Goal: Task Accomplishment & Management: Use online tool/utility

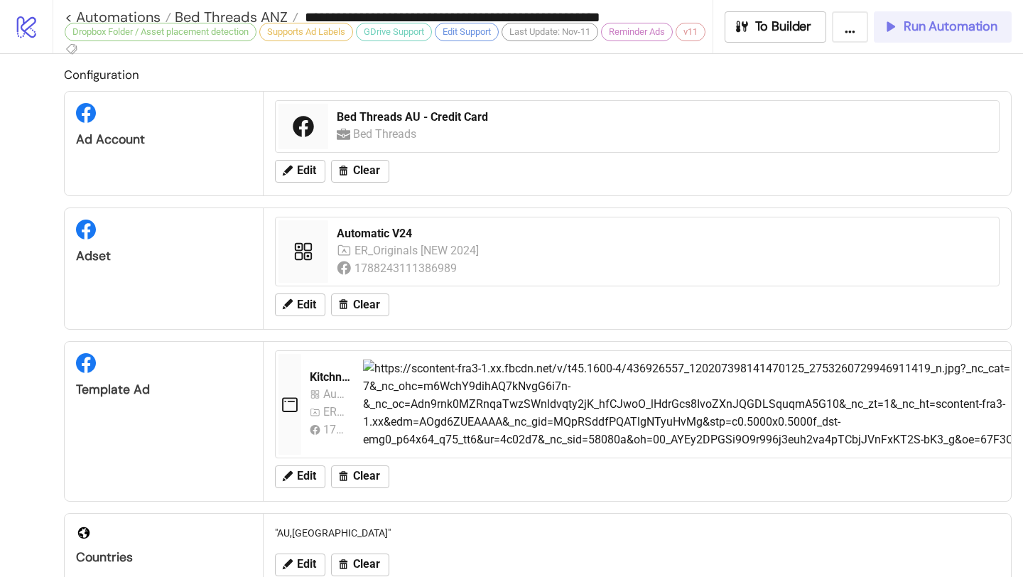
click at [919, 24] on span "Run Automation" at bounding box center [950, 26] width 94 height 16
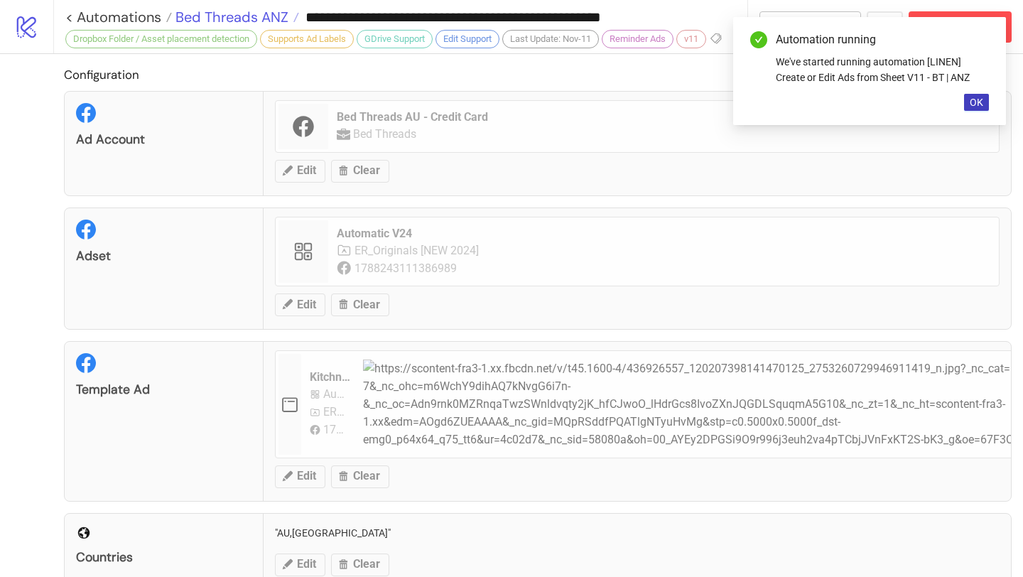
click at [280, 18] on span "Bed Threads ANZ" at bounding box center [230, 17] width 116 height 18
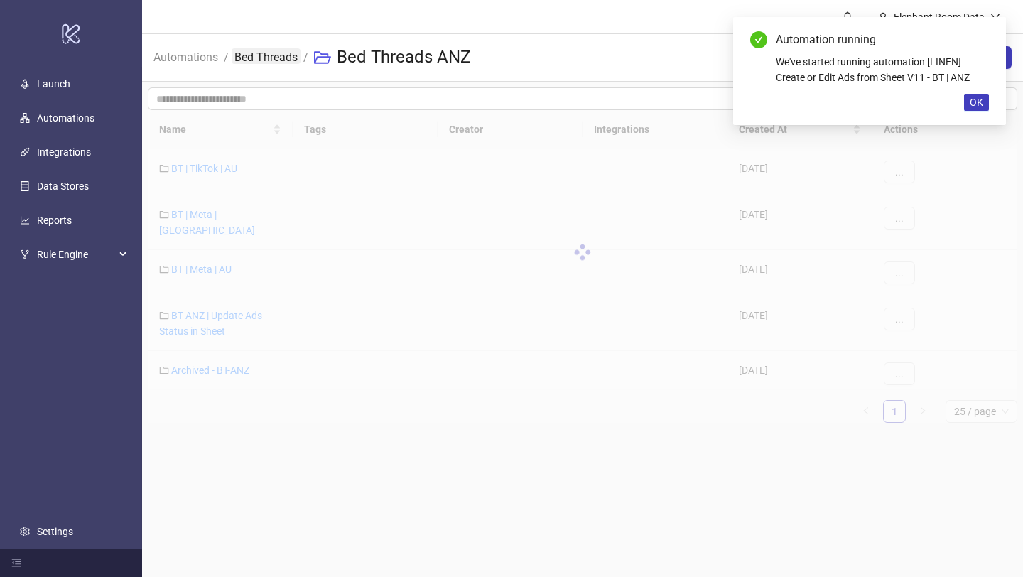
click at [290, 54] on link "Bed Threads" at bounding box center [266, 56] width 69 height 16
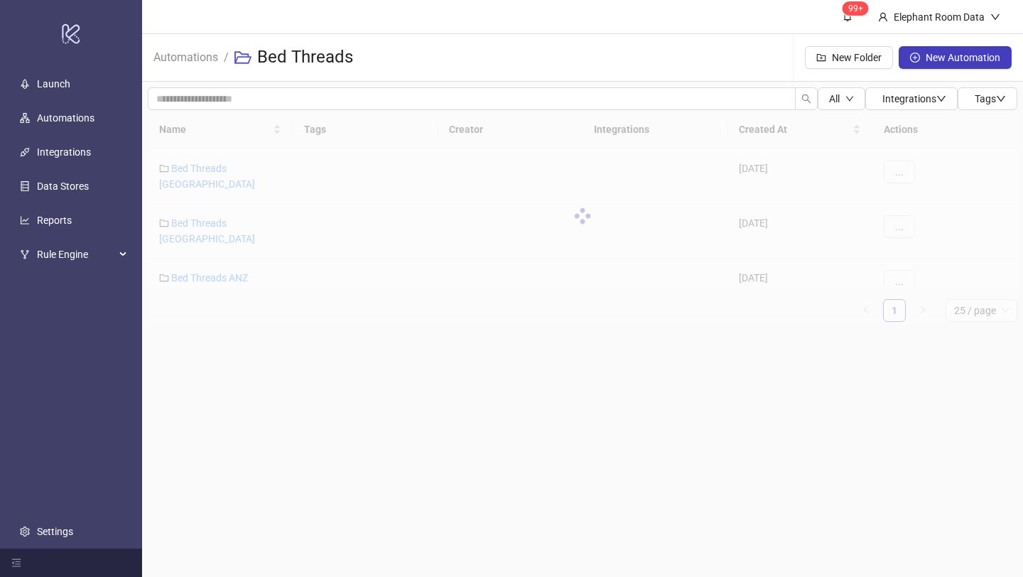
click at [241, 170] on div at bounding box center [582, 216] width 869 height 212
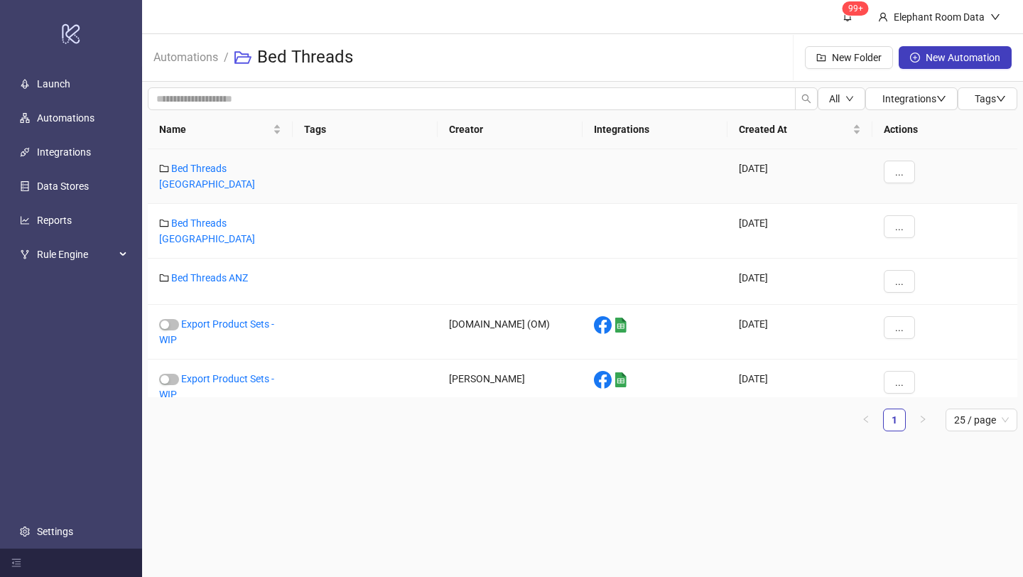
click at [241, 170] on link "Bed Threads [GEOGRAPHIC_DATA]" at bounding box center [207, 176] width 96 height 27
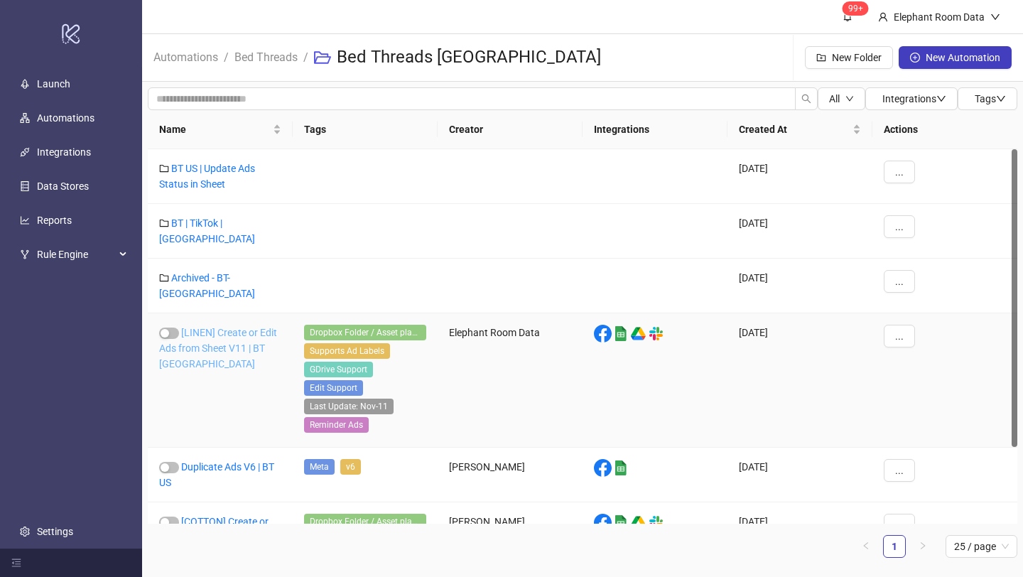
click at [243, 327] on link "[LINEN] Create or Edit Ads from Sheet V11 | BT [GEOGRAPHIC_DATA]" at bounding box center [218, 348] width 118 height 43
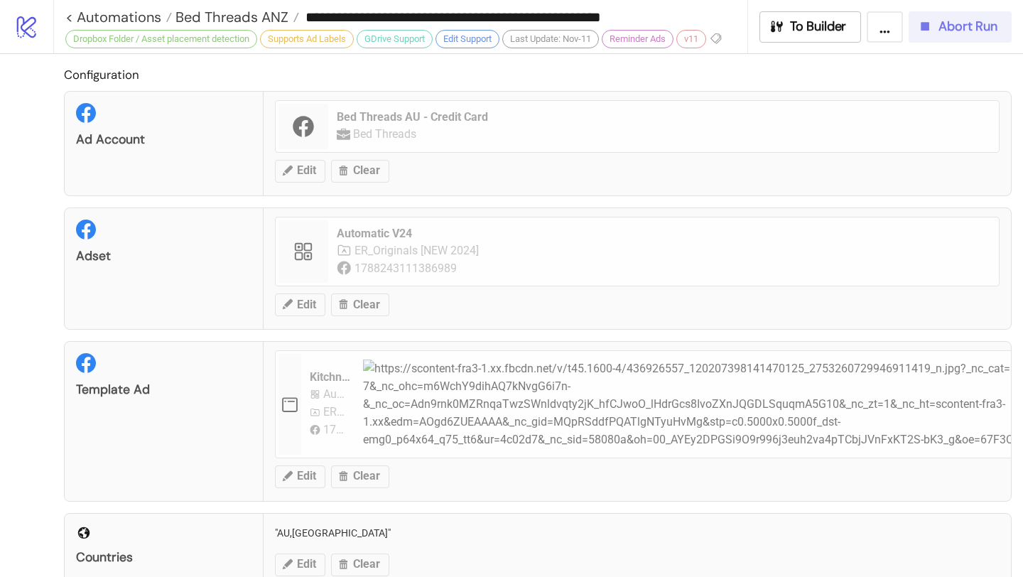
type input "**********"
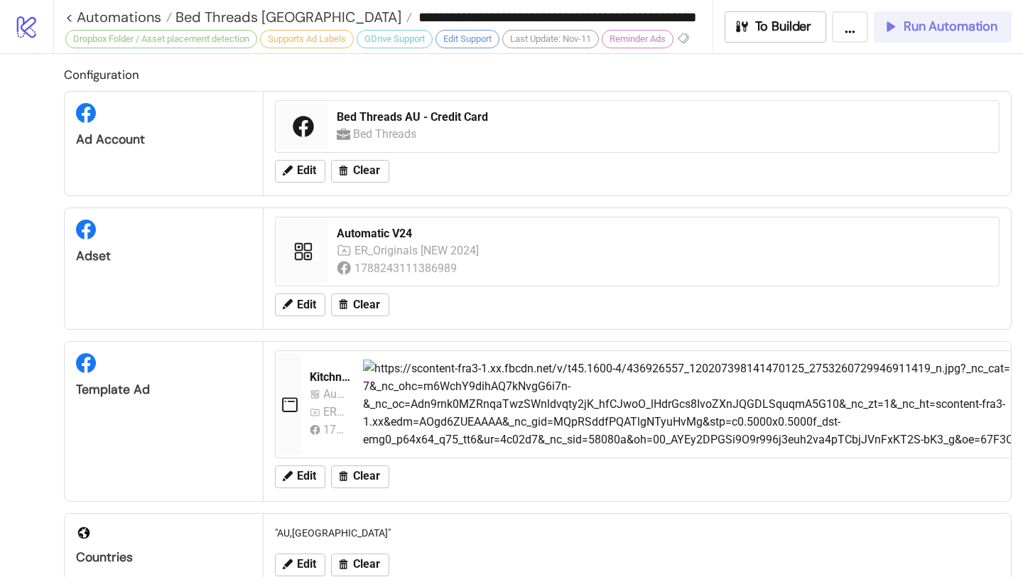
click at [926, 36] on button "Run Automation" at bounding box center [943, 26] width 138 height 31
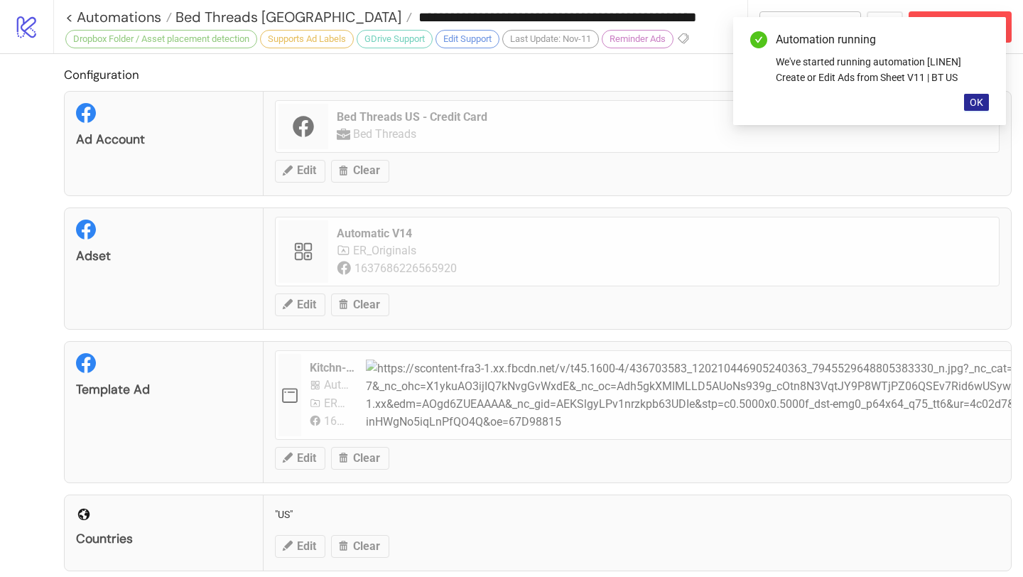
click at [979, 97] on span "OK" at bounding box center [976, 102] width 13 height 11
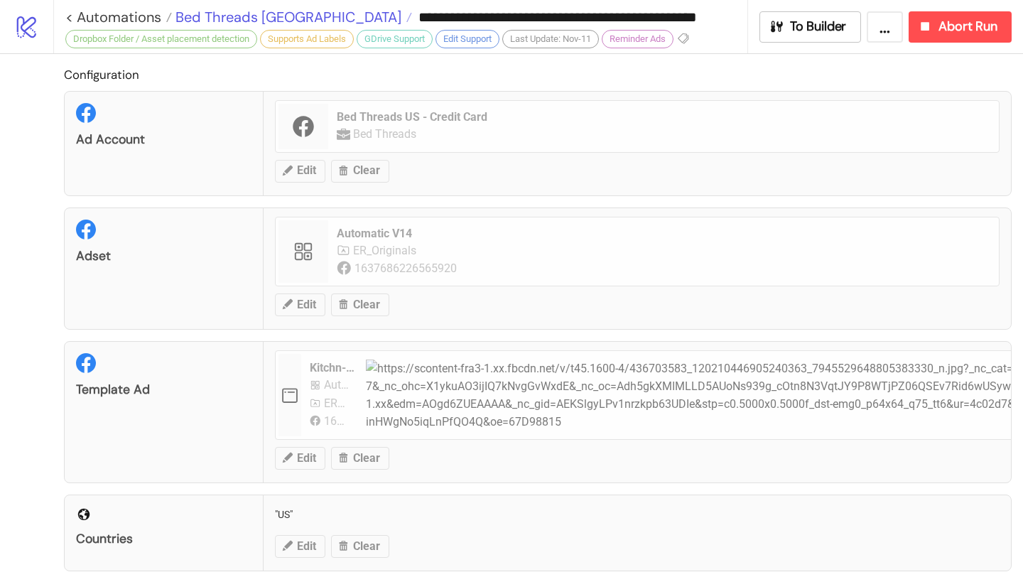
click at [208, 16] on span "Bed Threads [GEOGRAPHIC_DATA]" at bounding box center [286, 17] width 229 height 18
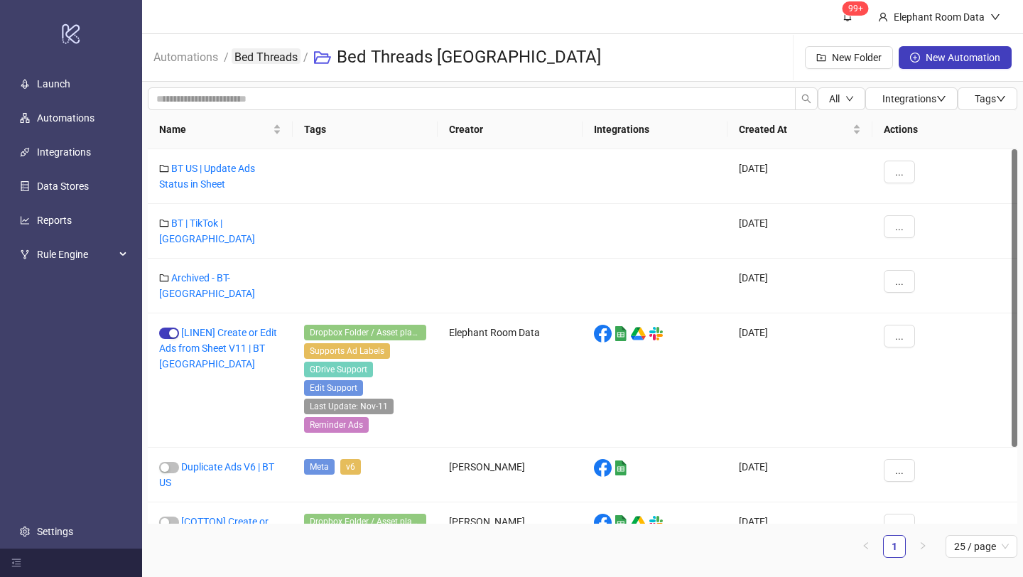
click at [287, 52] on link "Bed Threads" at bounding box center [266, 56] width 69 height 16
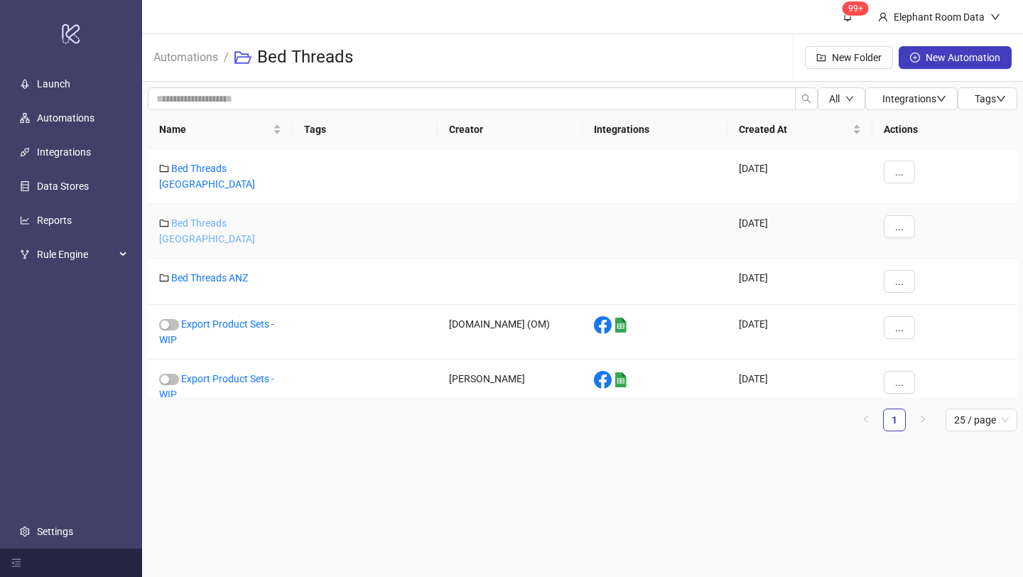
click at [218, 217] on link "Bed Threads [GEOGRAPHIC_DATA]" at bounding box center [207, 230] width 96 height 27
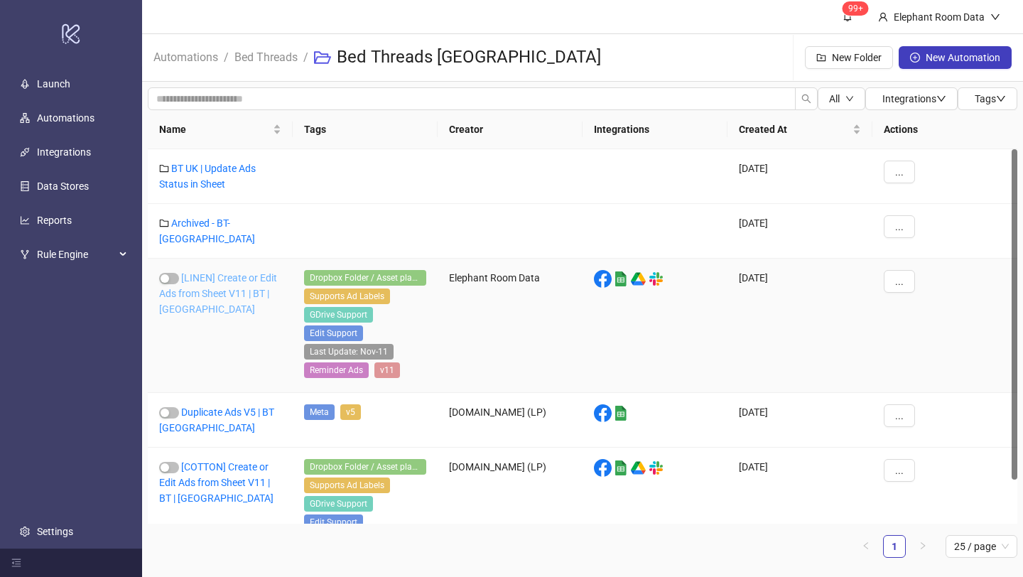
click at [229, 281] on link "[LINEN] Create or Edit Ads from Sheet V11 | BT | [GEOGRAPHIC_DATA]" at bounding box center [218, 293] width 118 height 43
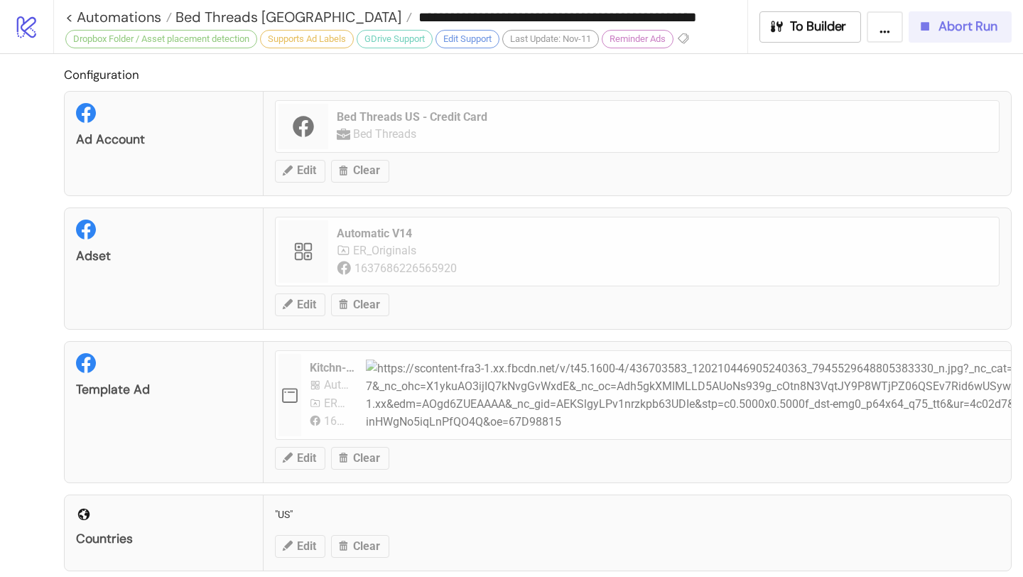
type input "**********"
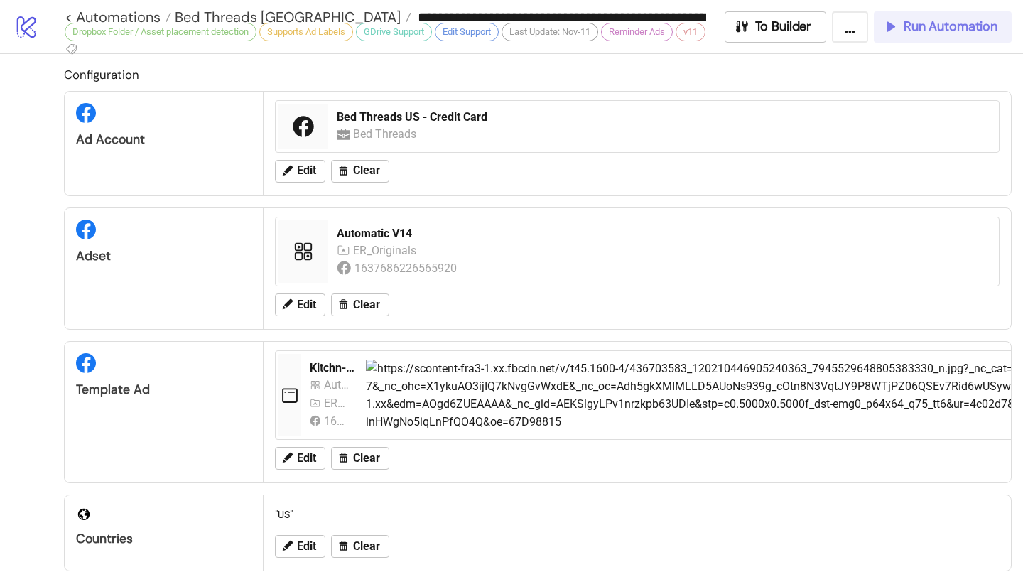
click at [966, 34] on span "Run Automation" at bounding box center [950, 26] width 94 height 16
